Goal: Navigation & Orientation: Find specific page/section

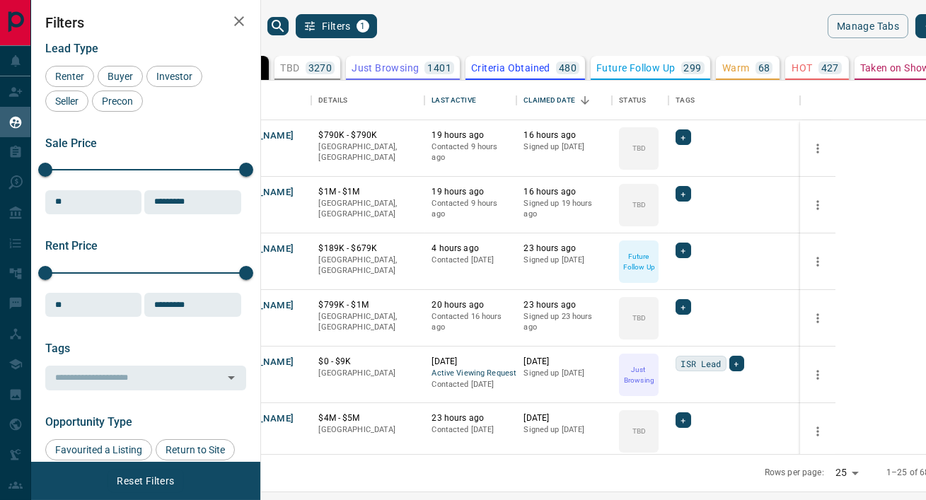
scroll to position [374, 659]
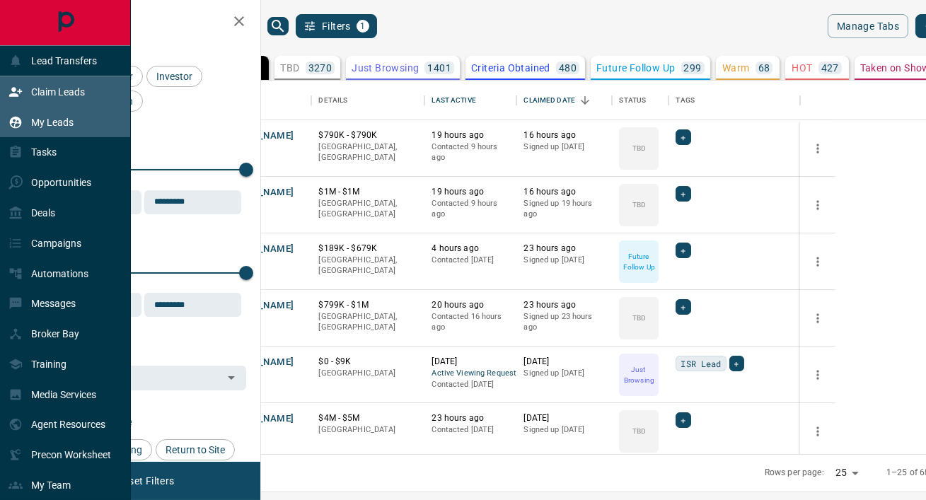
click at [45, 91] on p "Claim Leads" at bounding box center [58, 91] width 54 height 11
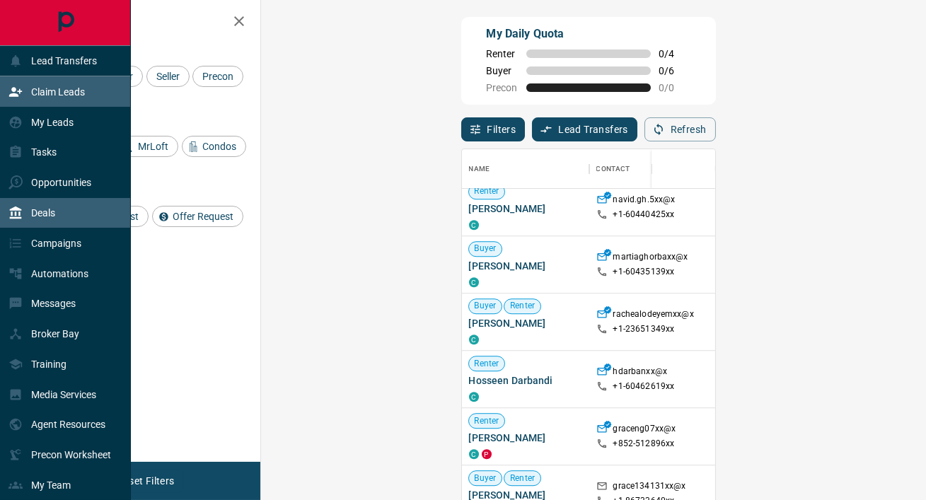
scroll to position [96, 0]
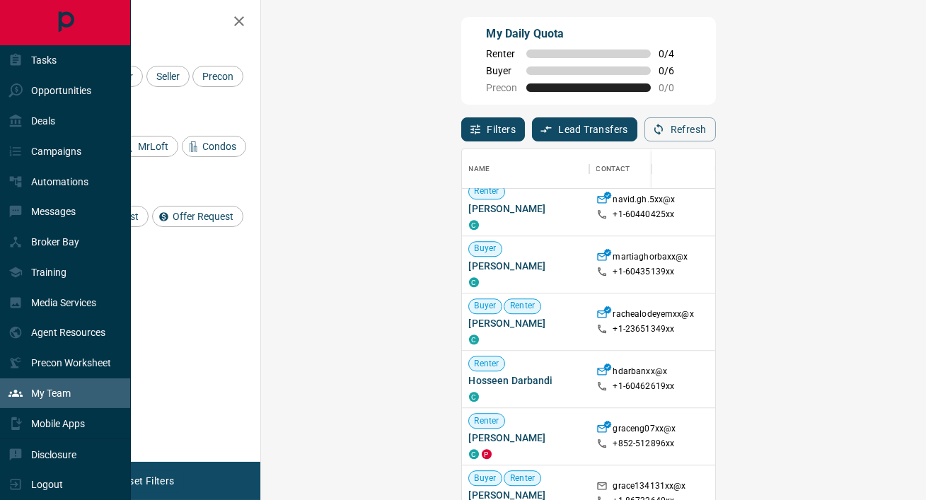
click at [49, 391] on p "My Team" at bounding box center [51, 393] width 40 height 11
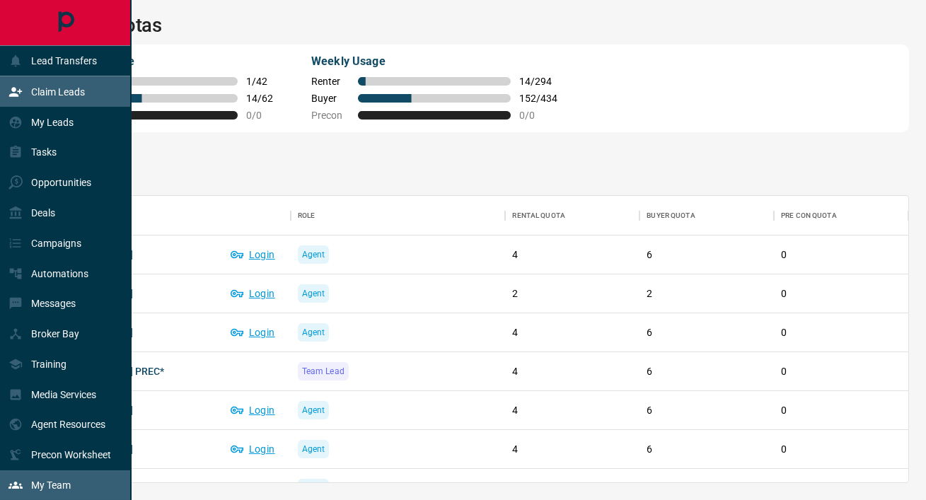
click at [60, 93] on p "Claim Leads" at bounding box center [58, 91] width 54 height 11
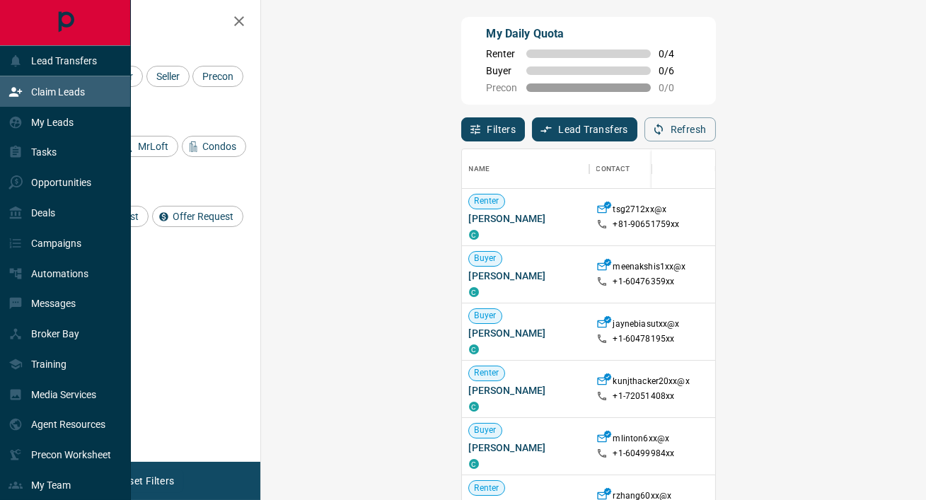
scroll to position [378, 635]
